Goal: Obtain resource: Download file/media

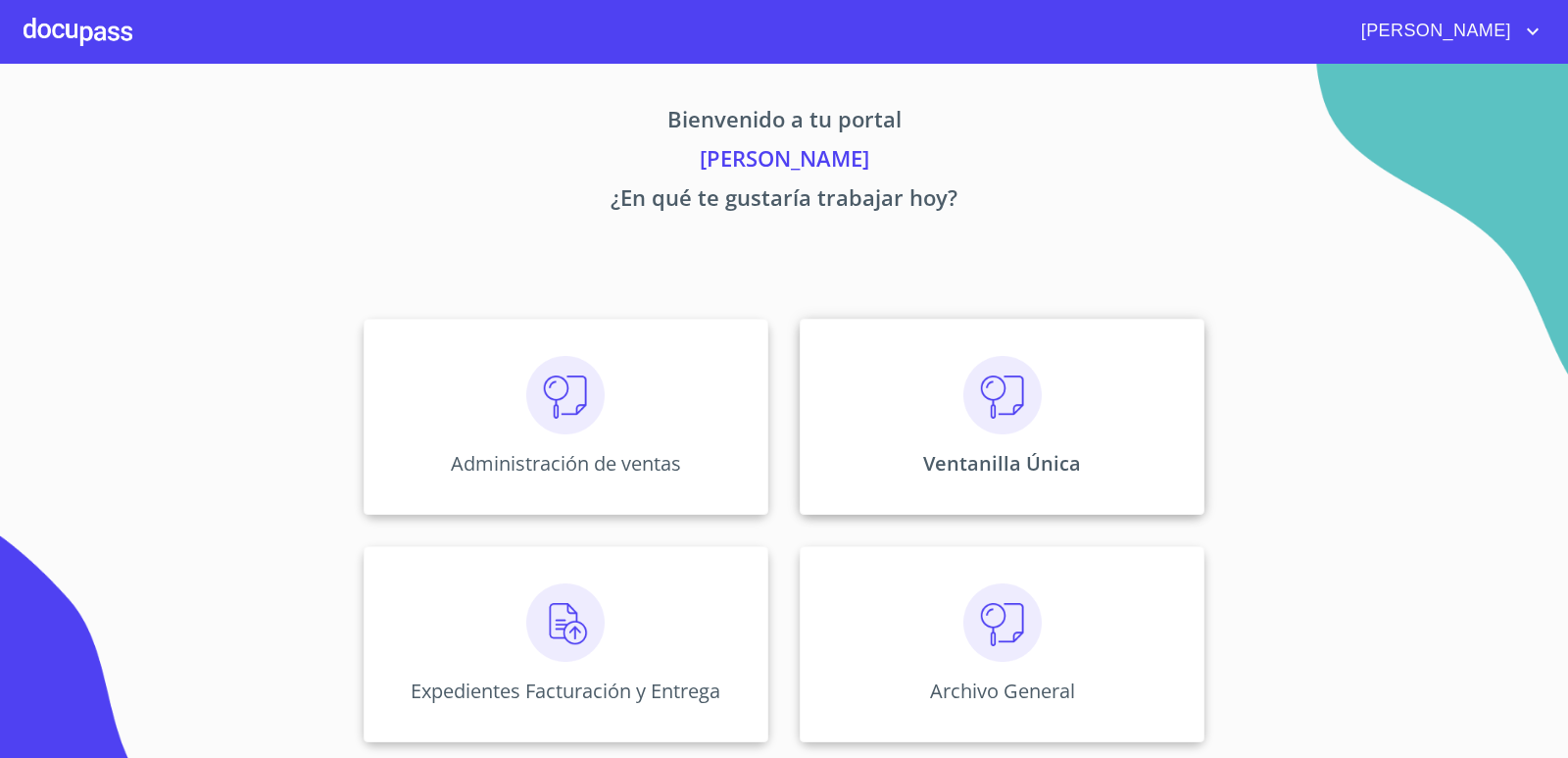
click at [983, 377] on img at bounding box center [1003, 396] width 78 height 79
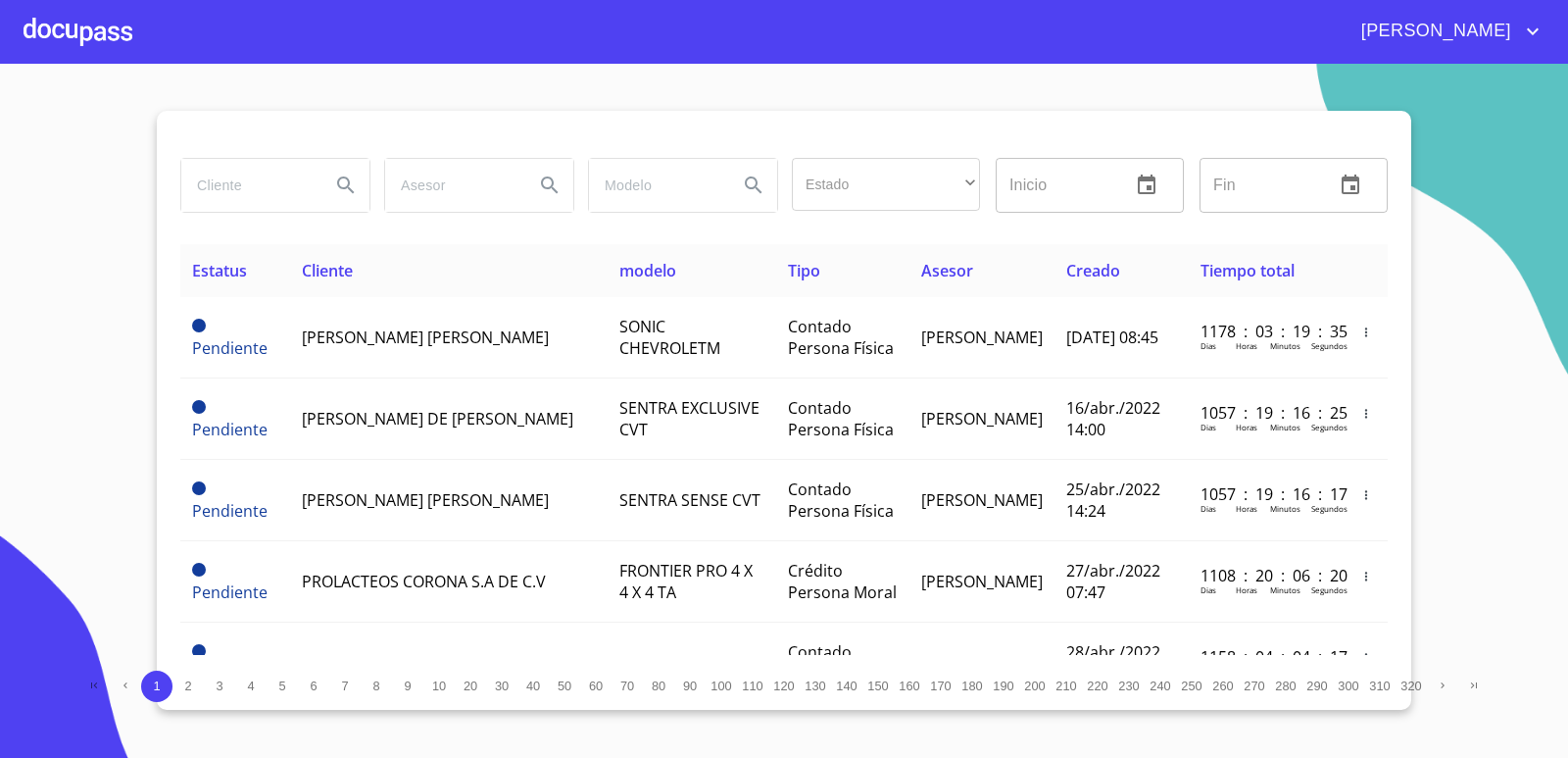
click at [235, 209] on input "search" at bounding box center [248, 186] width 133 height 53
type input "vanrenta"
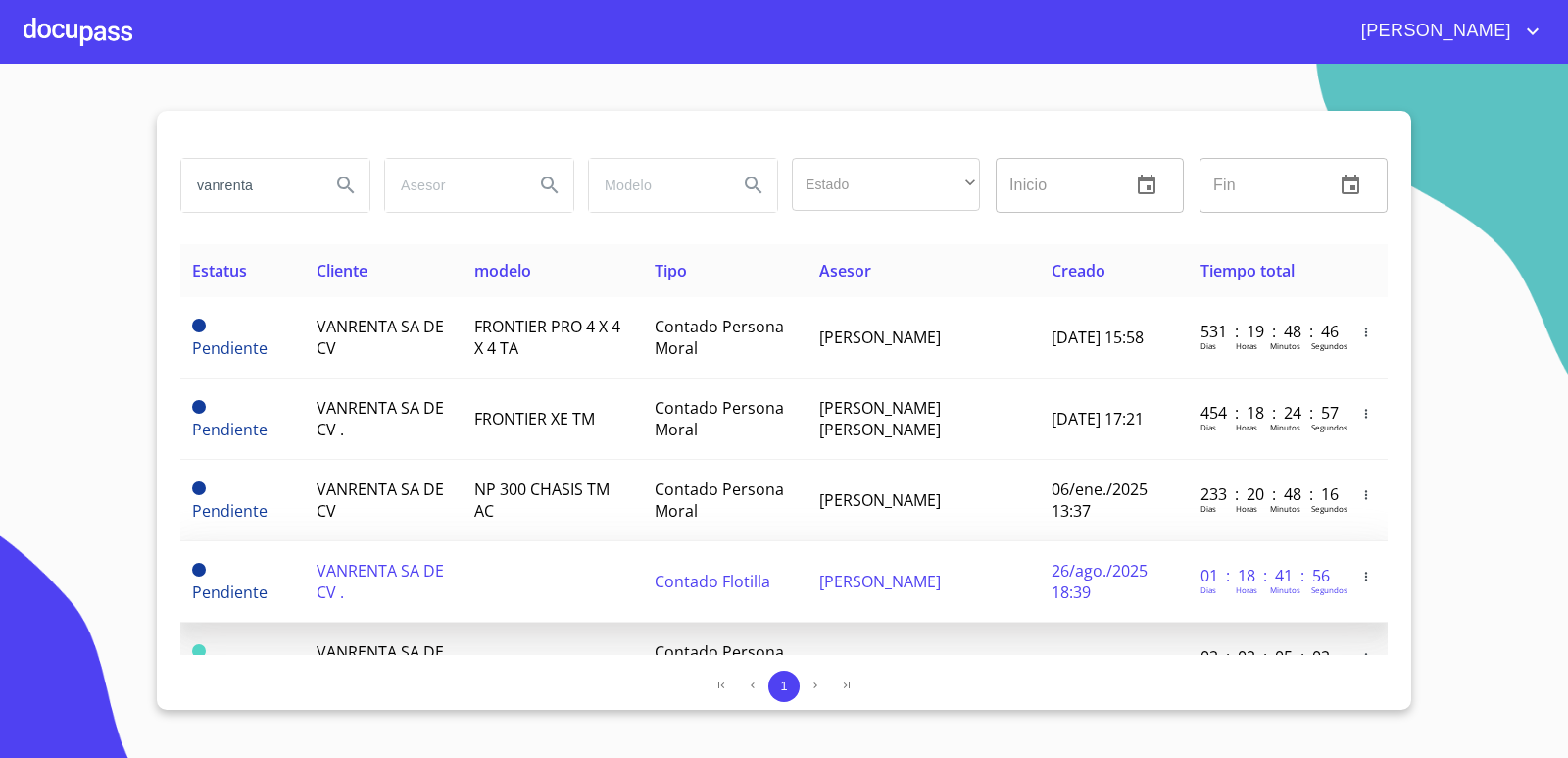
click at [676, 578] on span "Contado Flotilla" at bounding box center [712, 581] width 116 height 22
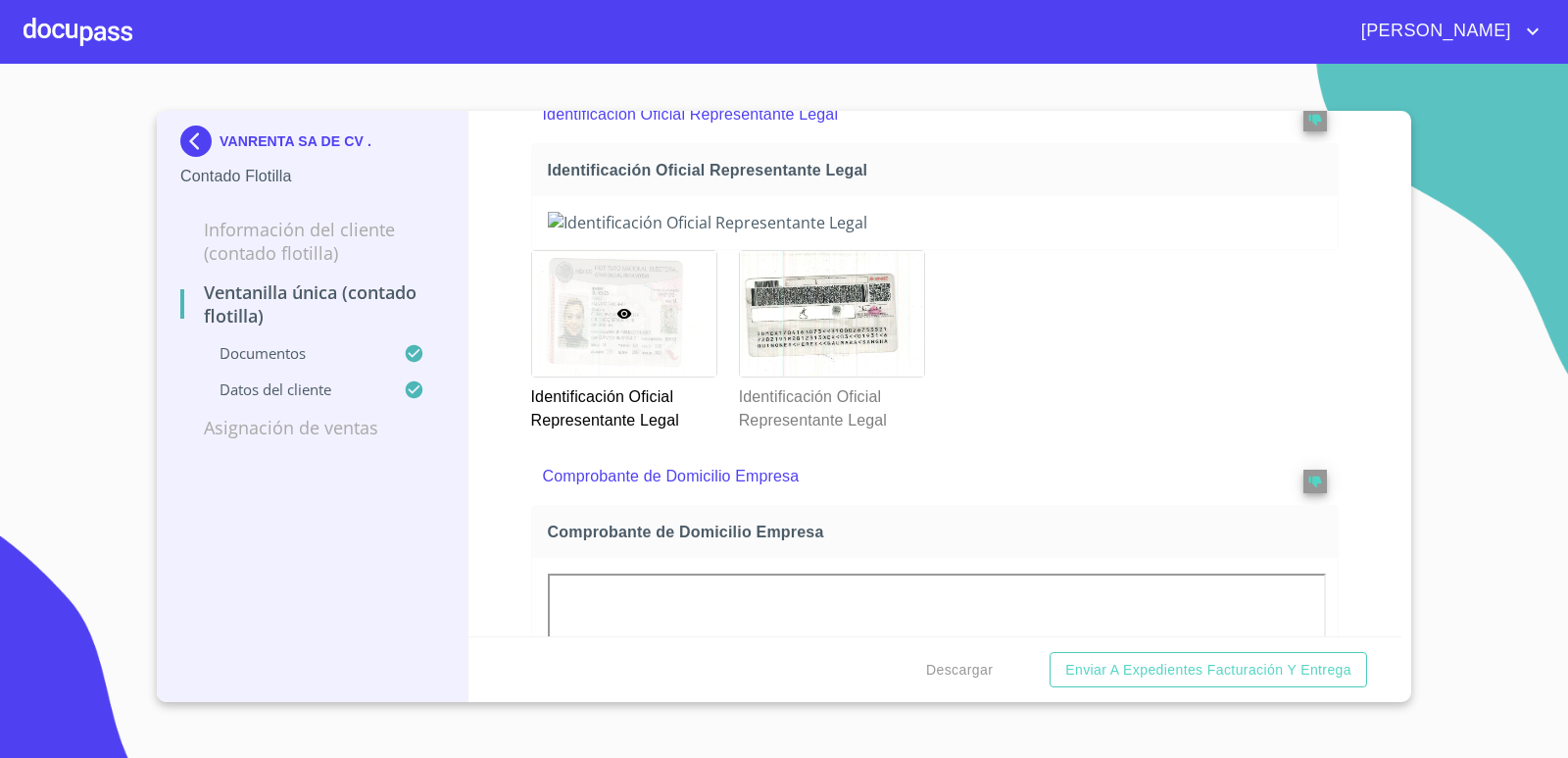
scroll to position [295, 0]
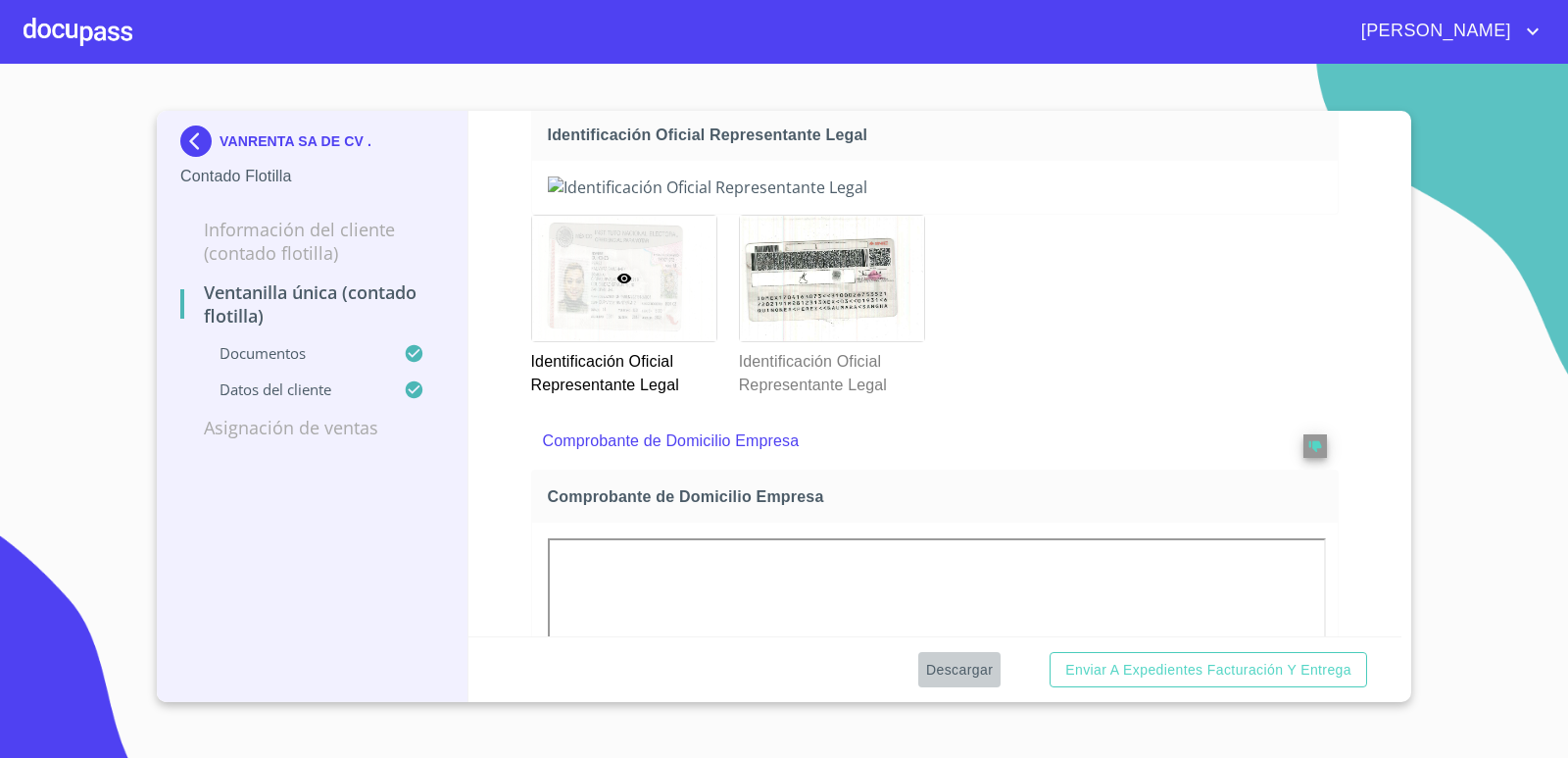
click at [951, 672] on span "Descargar" at bounding box center [960, 670] width 67 height 25
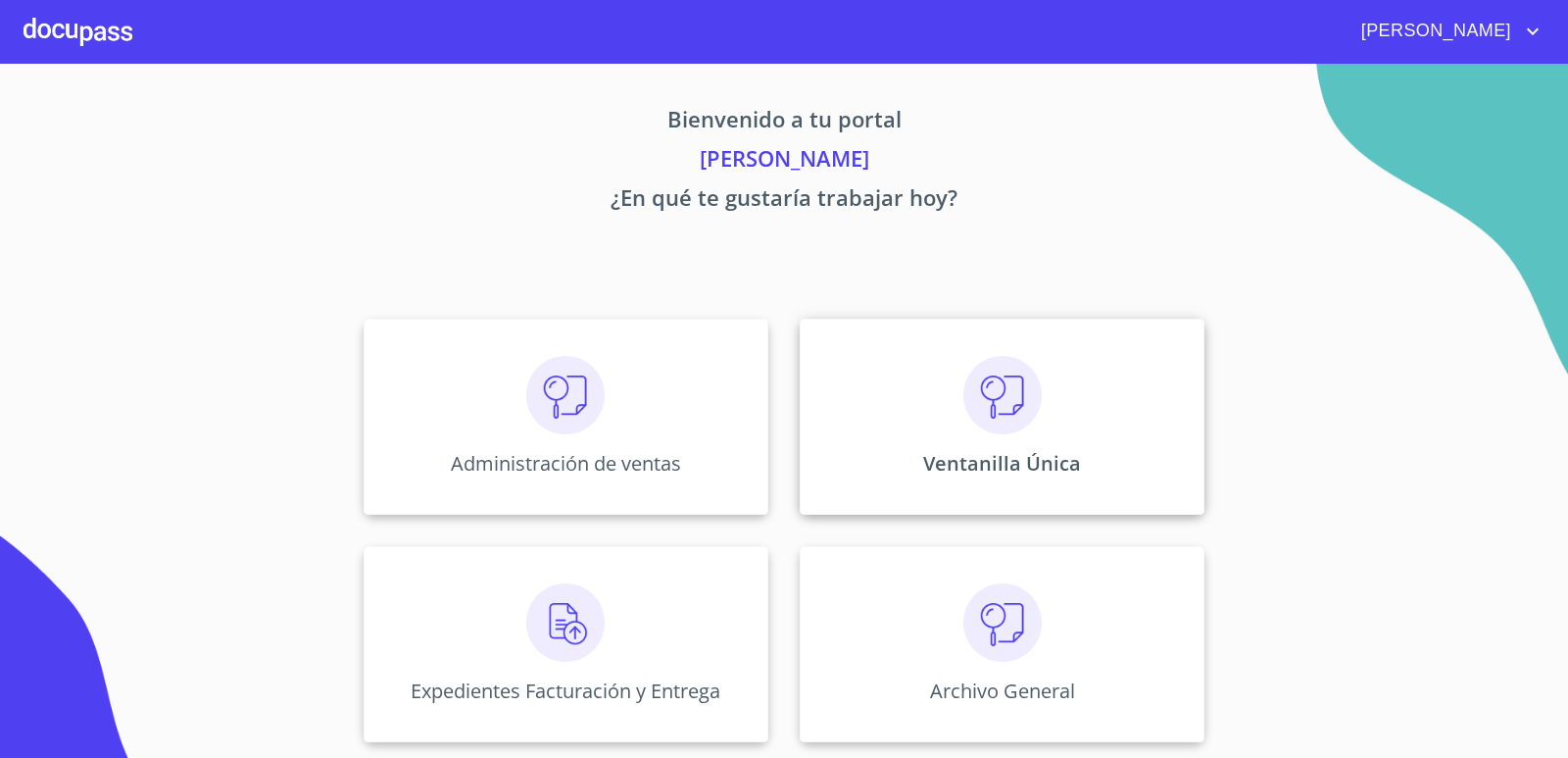
click at [1019, 418] on img at bounding box center [1003, 396] width 78 height 79
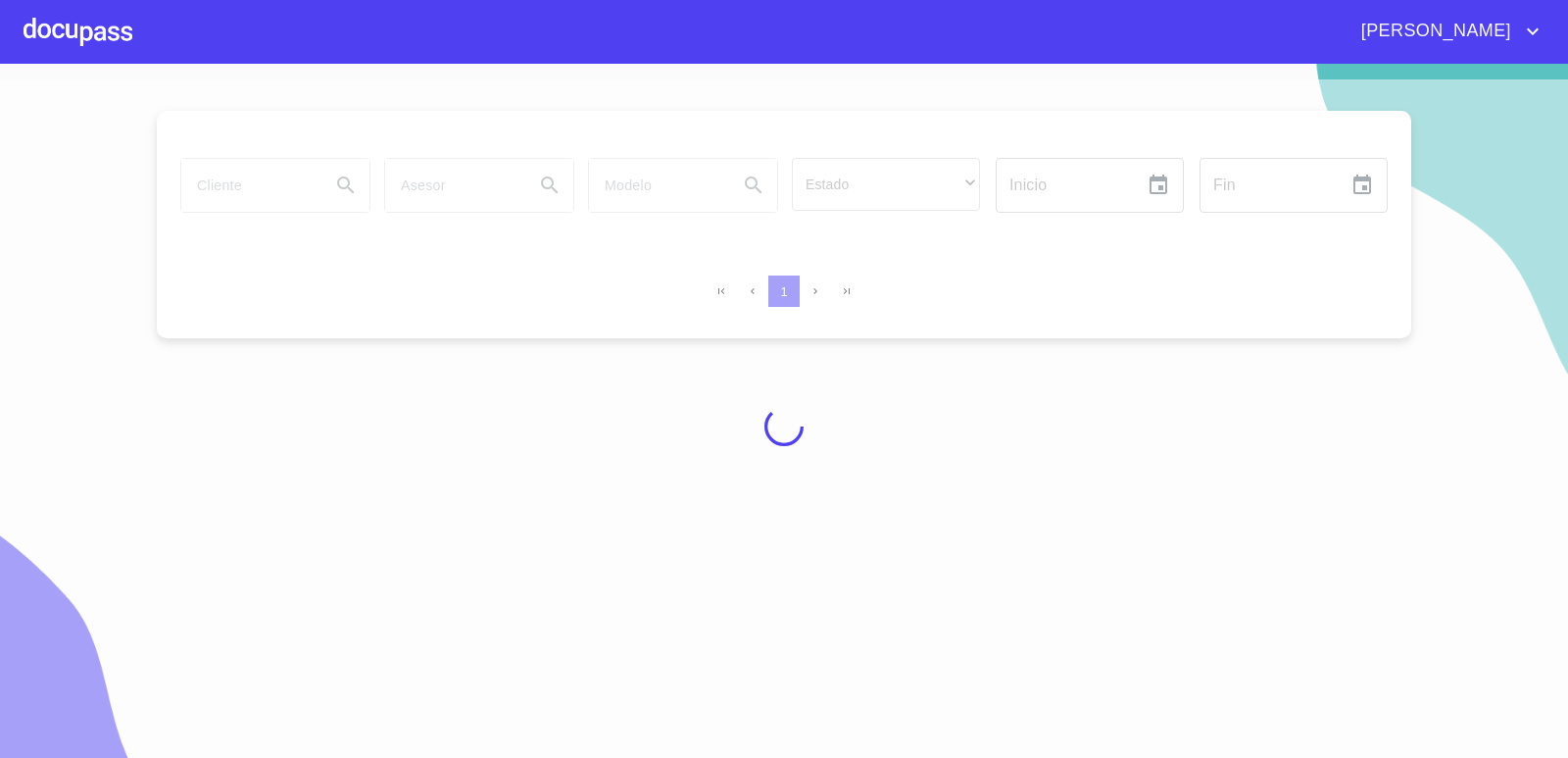
click at [195, 196] on div at bounding box center [784, 426] width 1568 height 694
click at [223, 193] on div at bounding box center [784, 426] width 1568 height 694
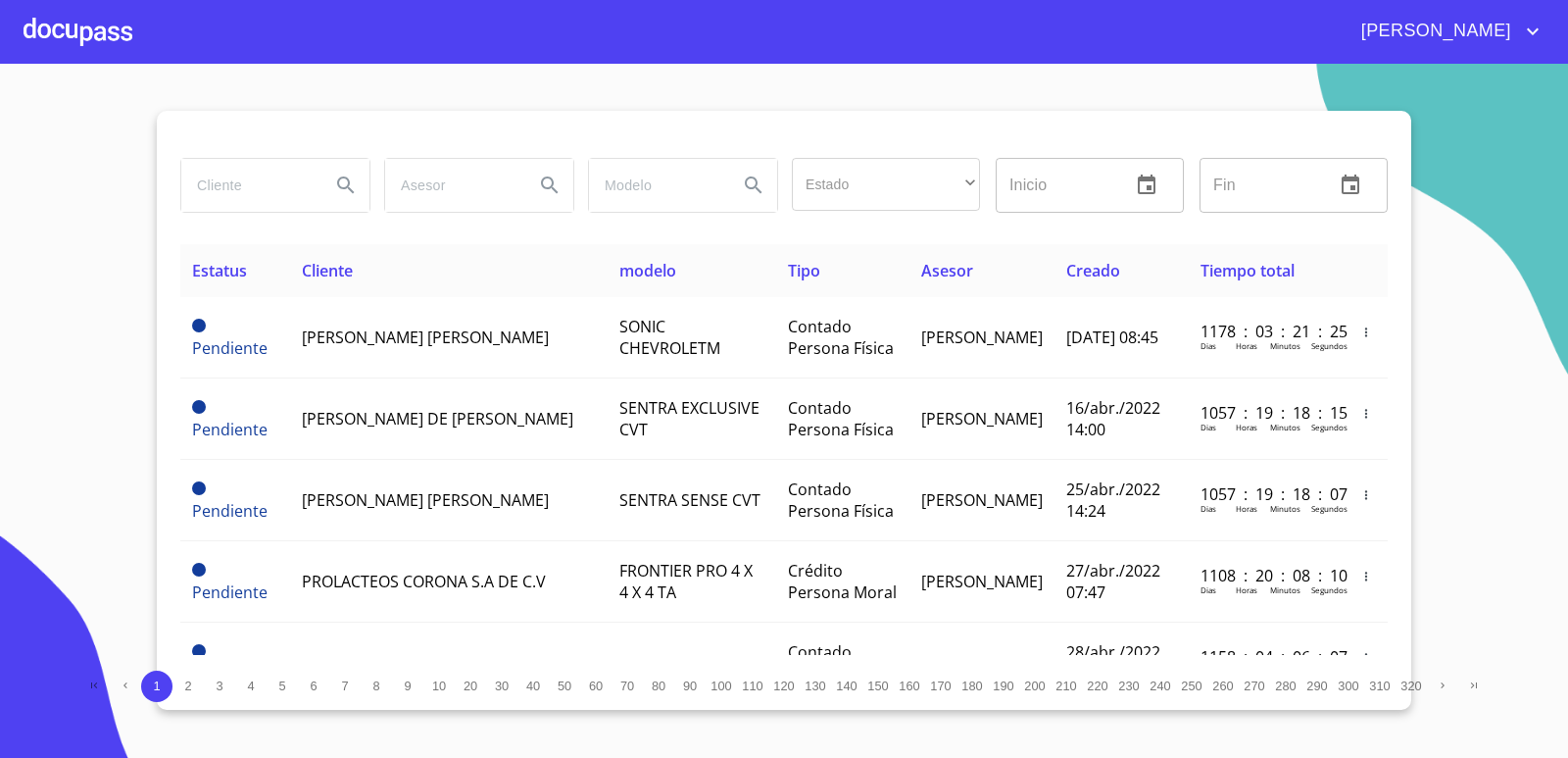
click at [260, 189] on input "search" at bounding box center [248, 186] width 133 height 53
type input "vanrenta"
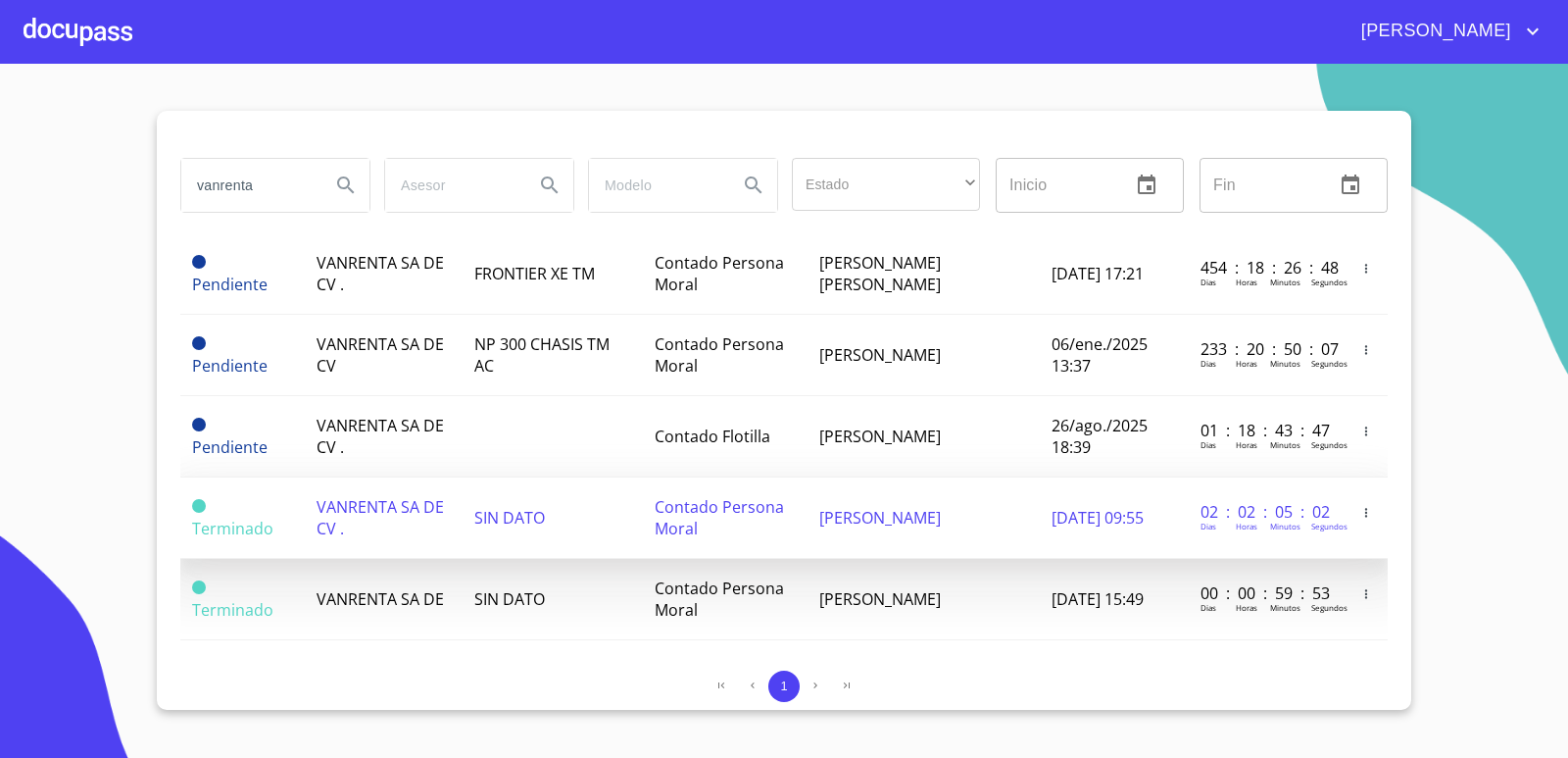
scroll to position [47, 0]
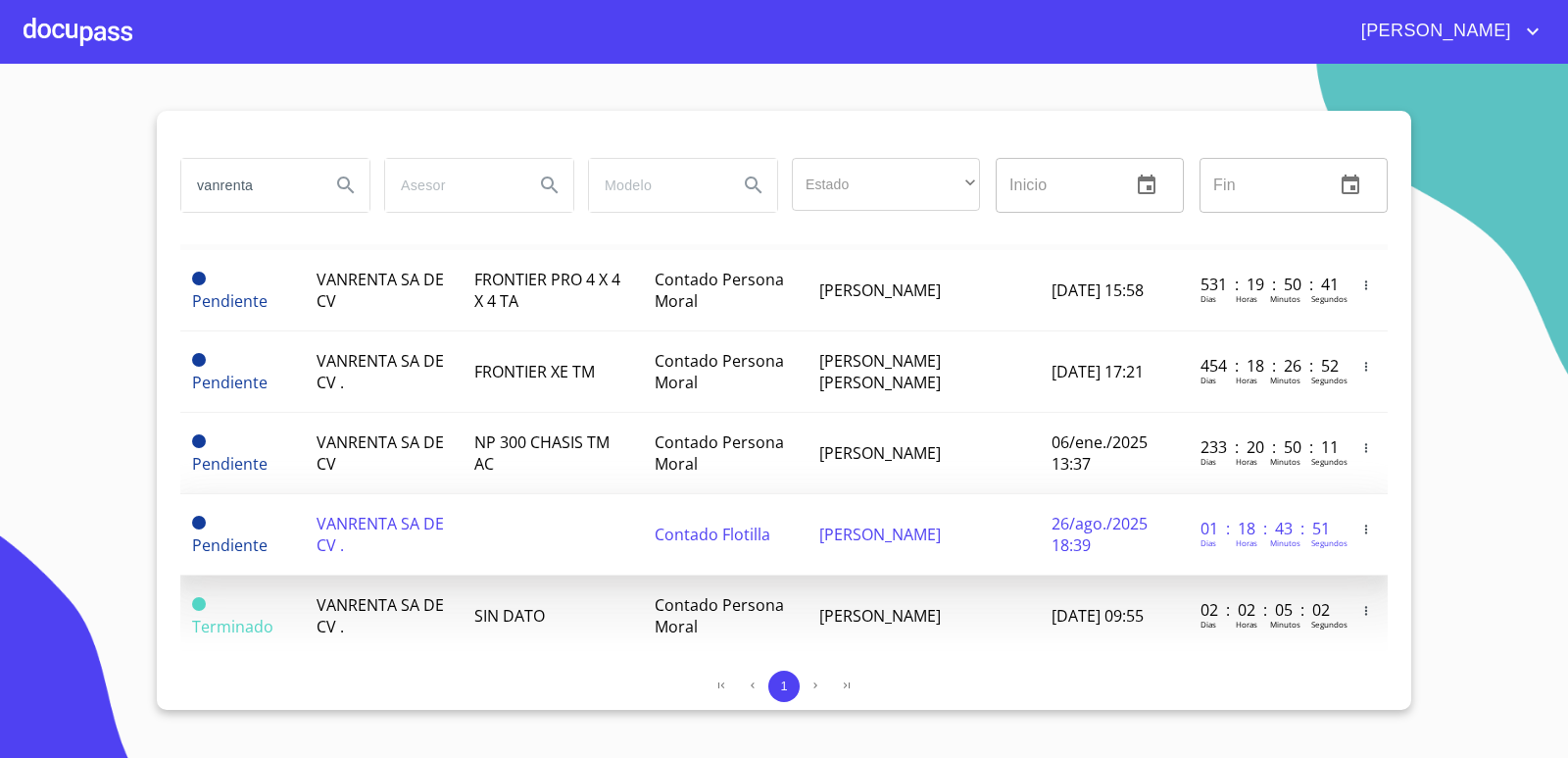
click at [682, 525] on span "Contado Flotilla" at bounding box center [712, 534] width 116 height 22
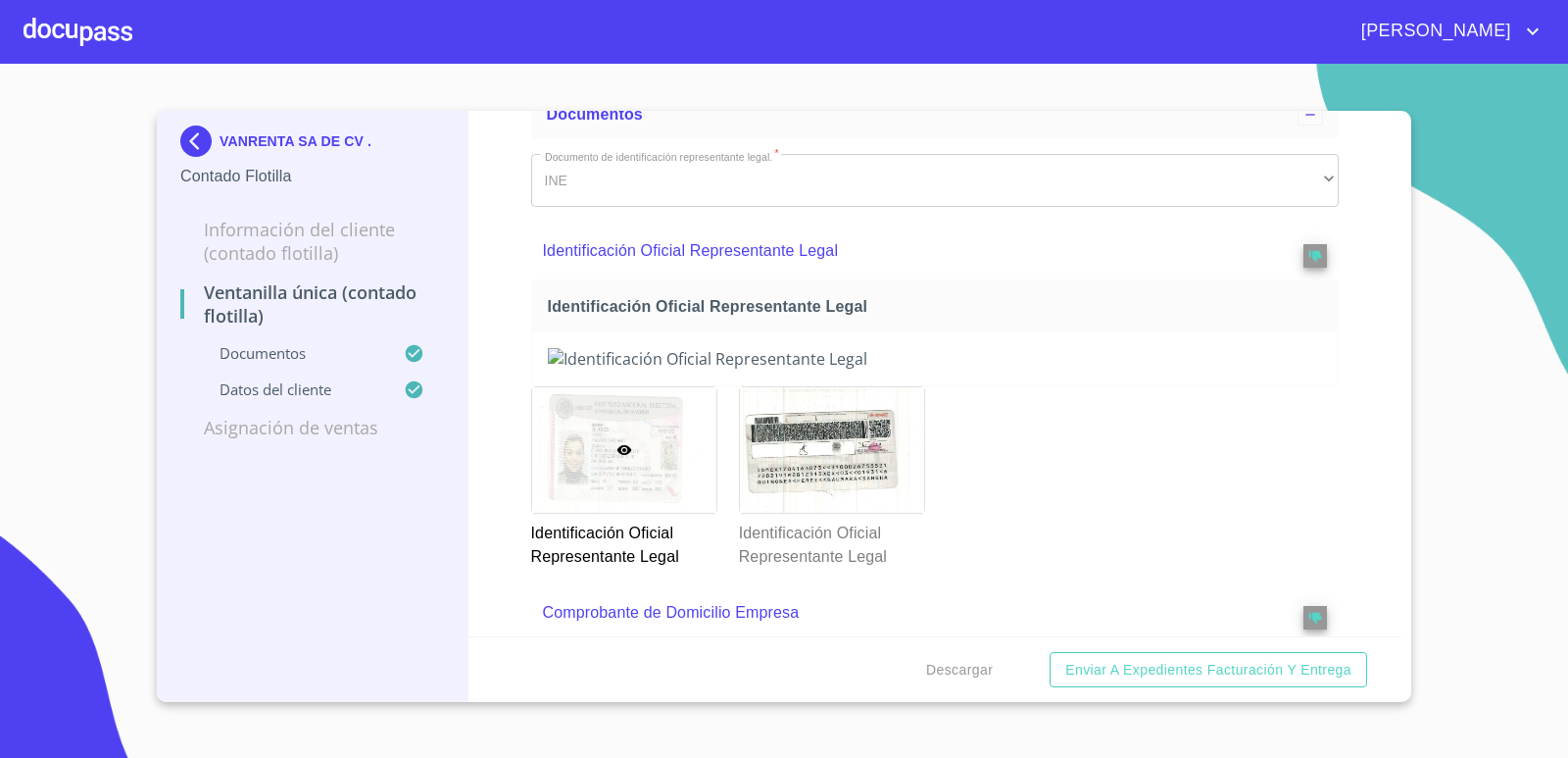
scroll to position [295, 0]
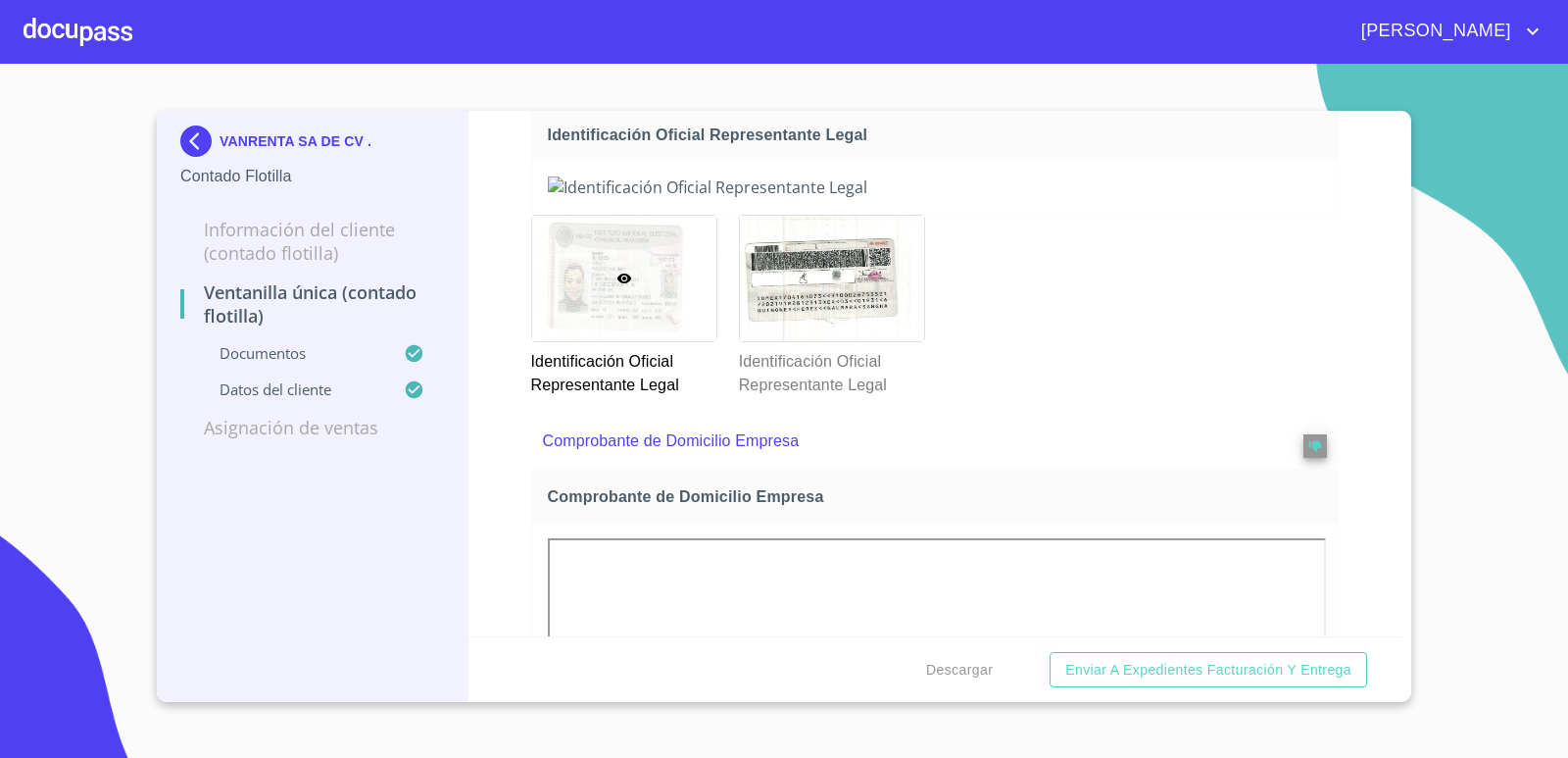
click at [1155, 198] on img at bounding box center [935, 188] width 775 height 22
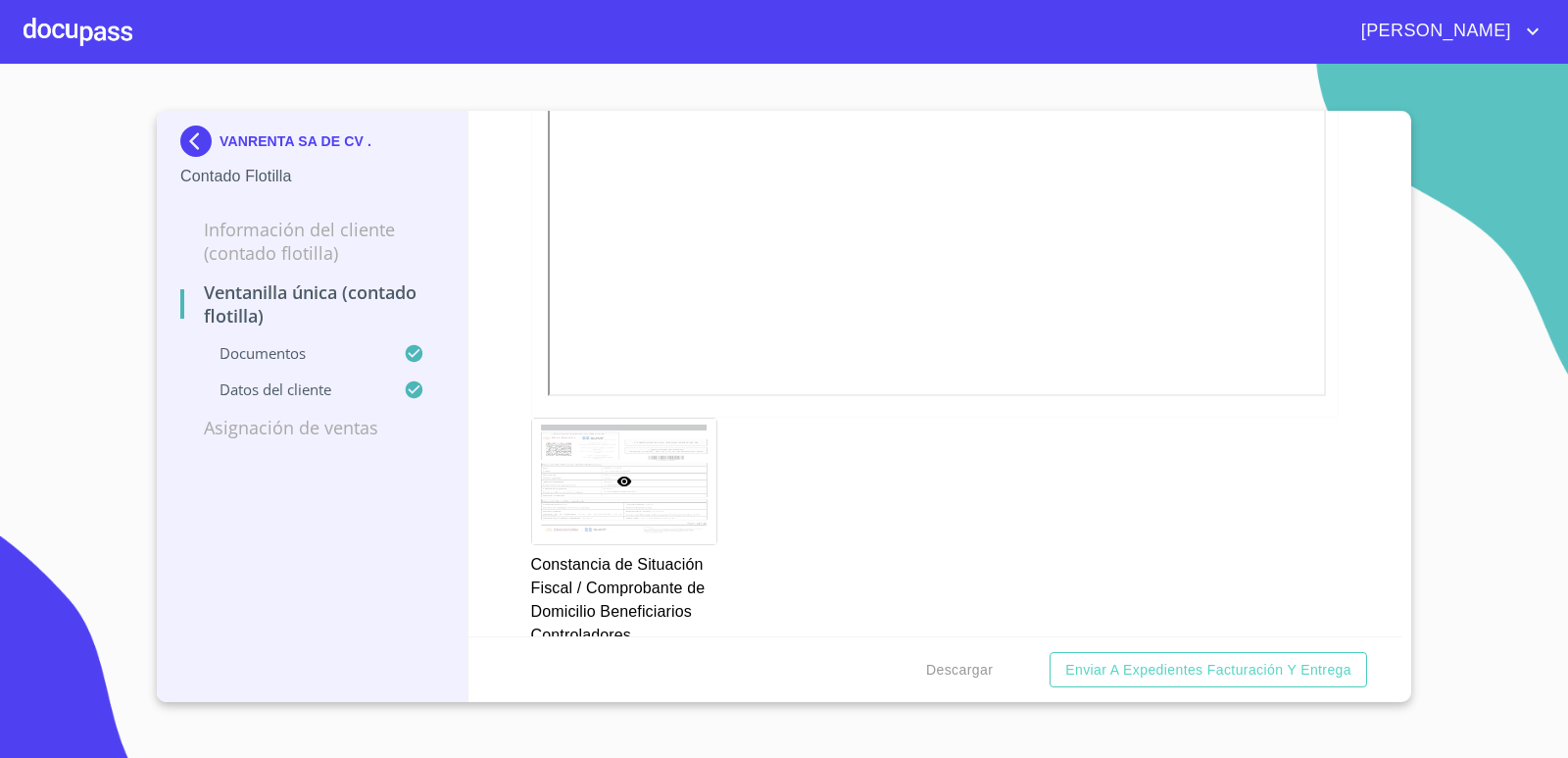
scroll to position [6413, 0]
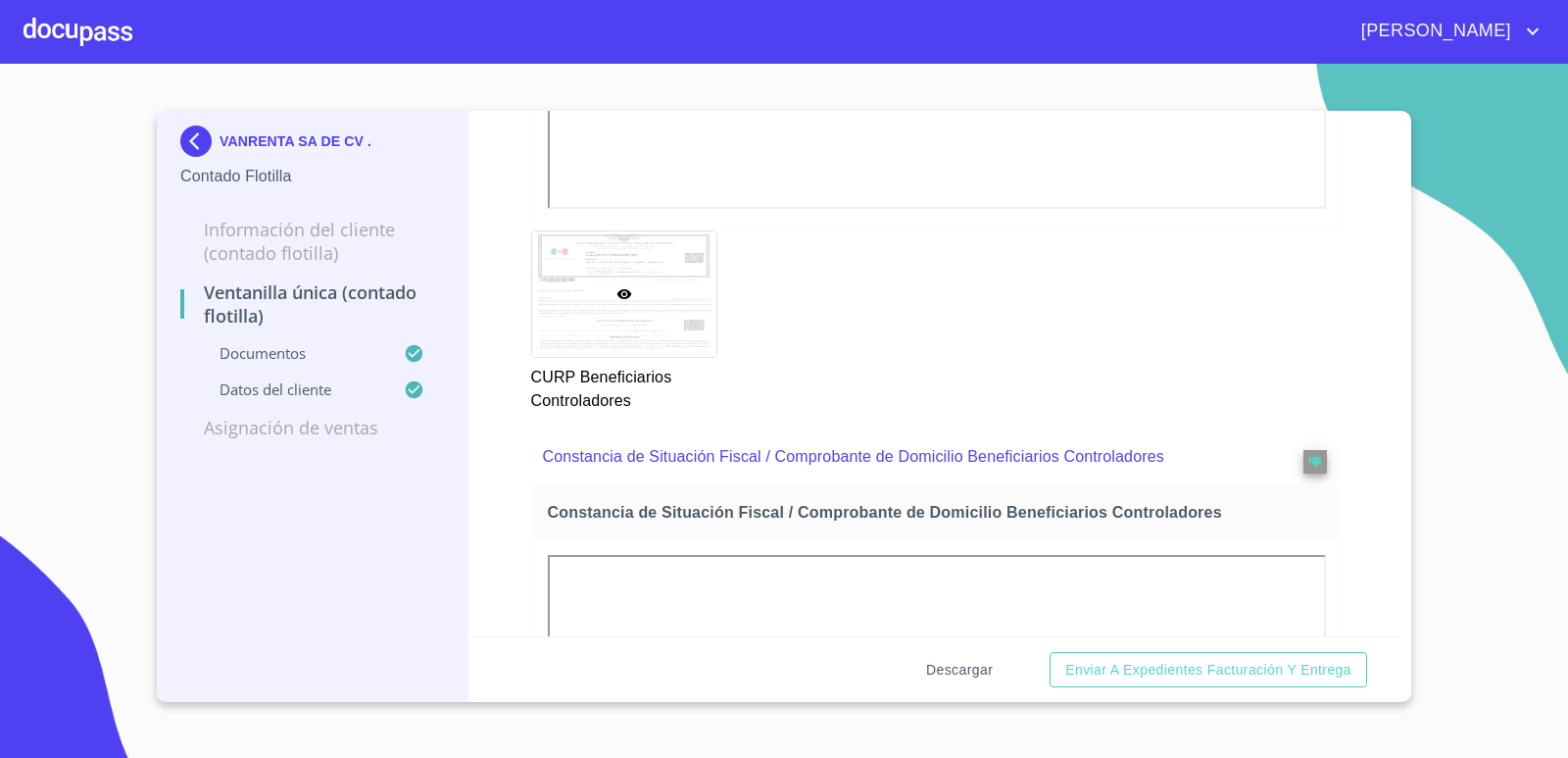
click at [950, 666] on span "Descargar" at bounding box center [960, 670] width 67 height 25
